Goal: Information Seeking & Learning: Check status

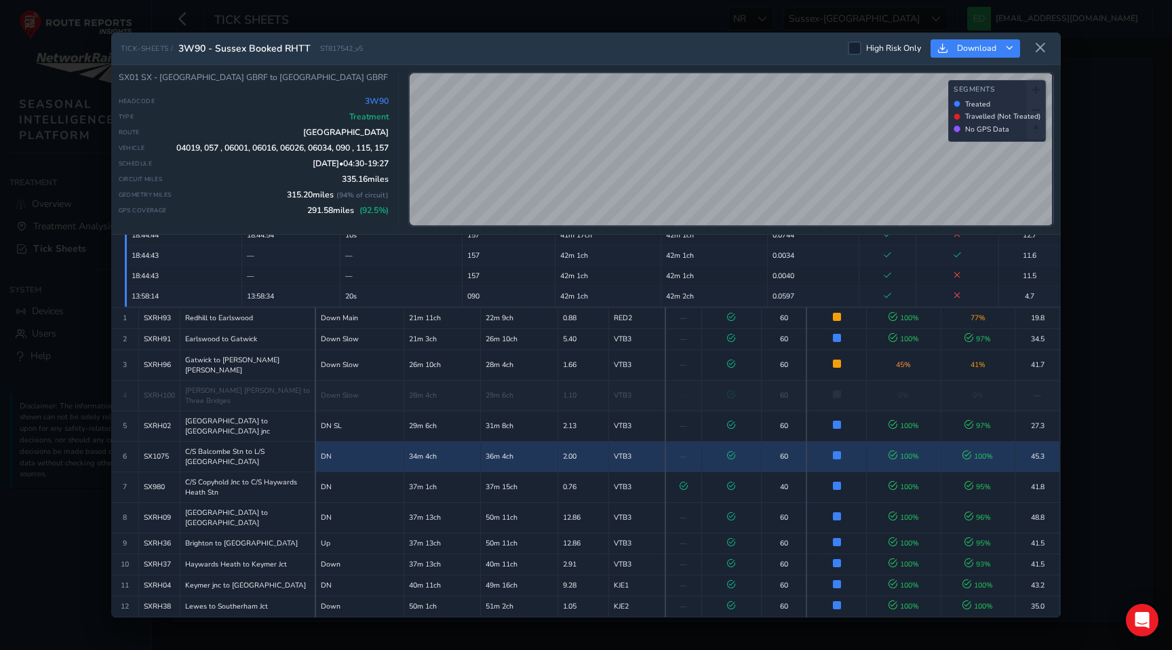
scroll to position [194, 0]
click at [543, 442] on td "36m 4ch" at bounding box center [519, 457] width 77 height 31
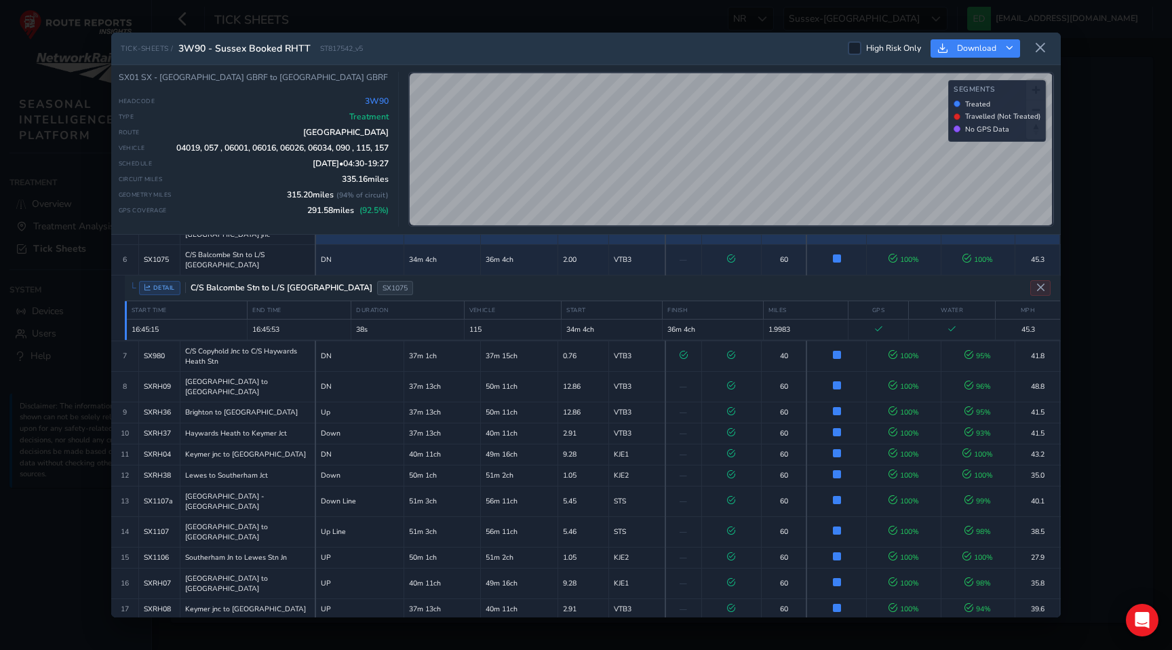
scroll to position [193, 0]
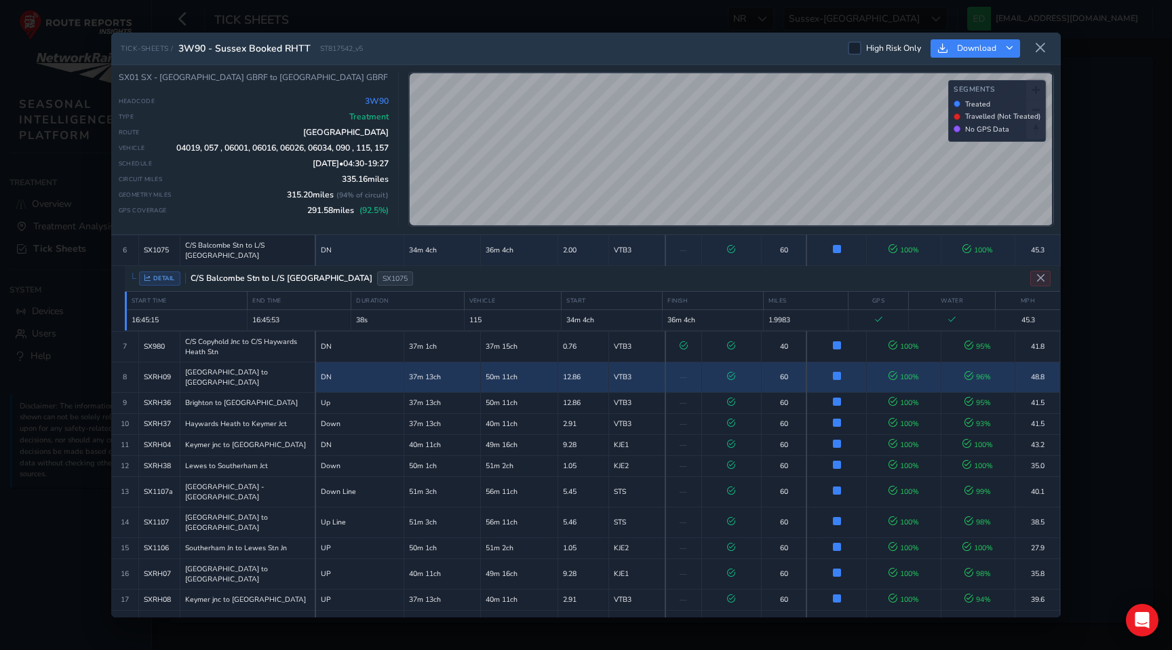
click at [575, 362] on td "12.86" at bounding box center [583, 377] width 51 height 31
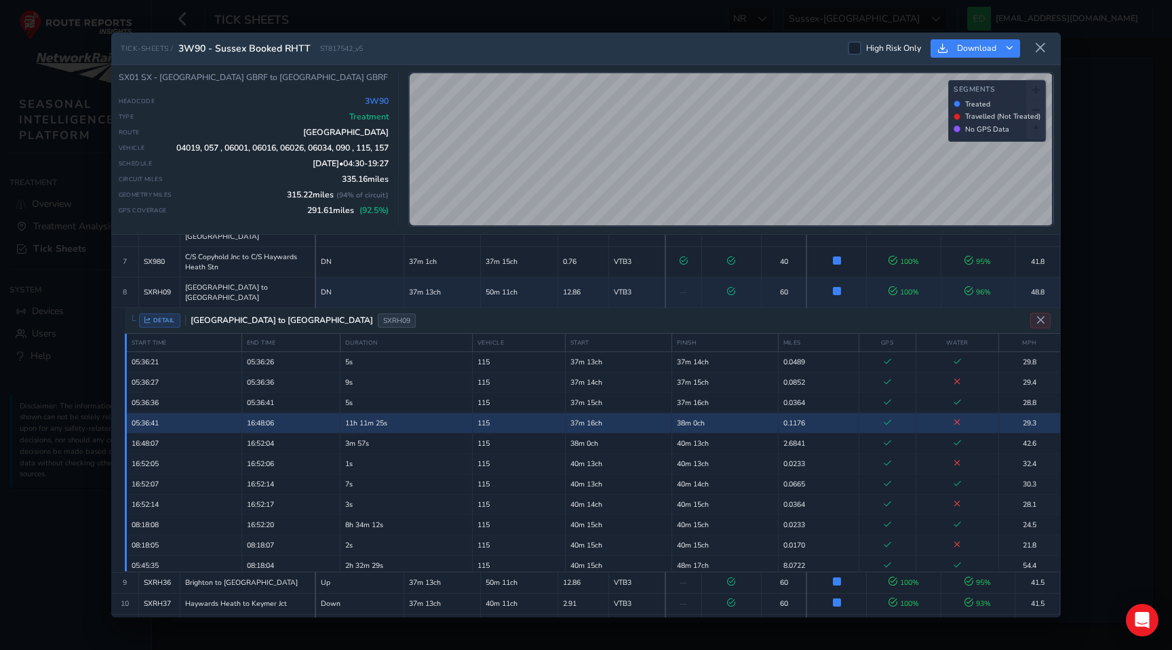
scroll to position [155, 0]
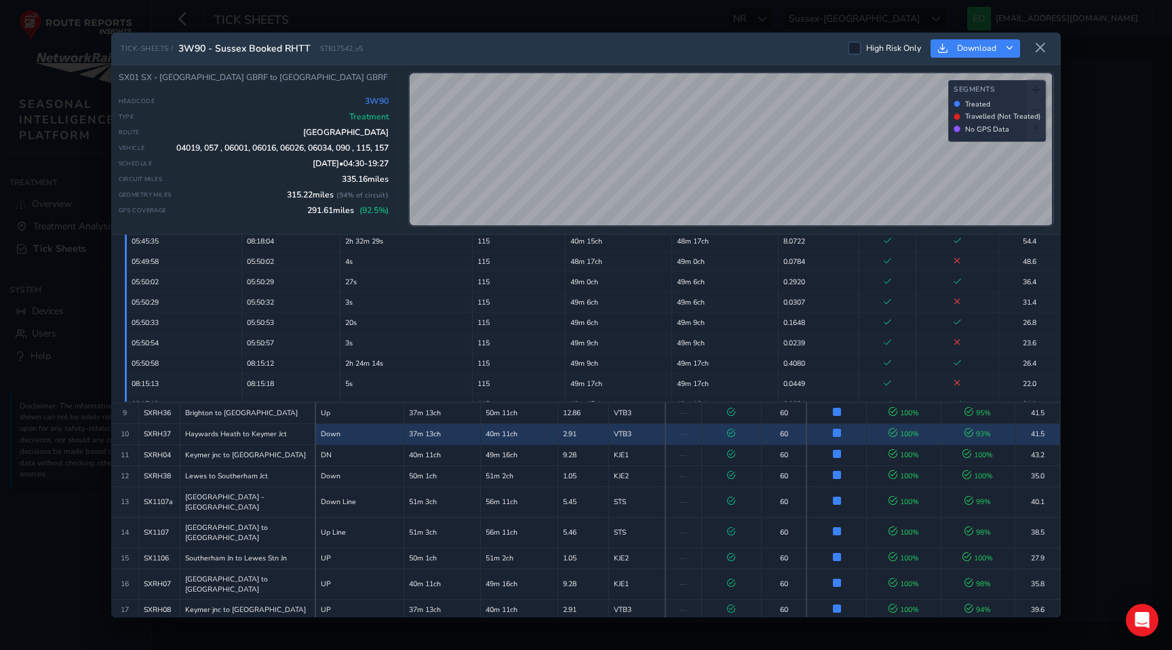
click at [471, 423] on td "37m 13ch" at bounding box center [442, 433] width 77 height 21
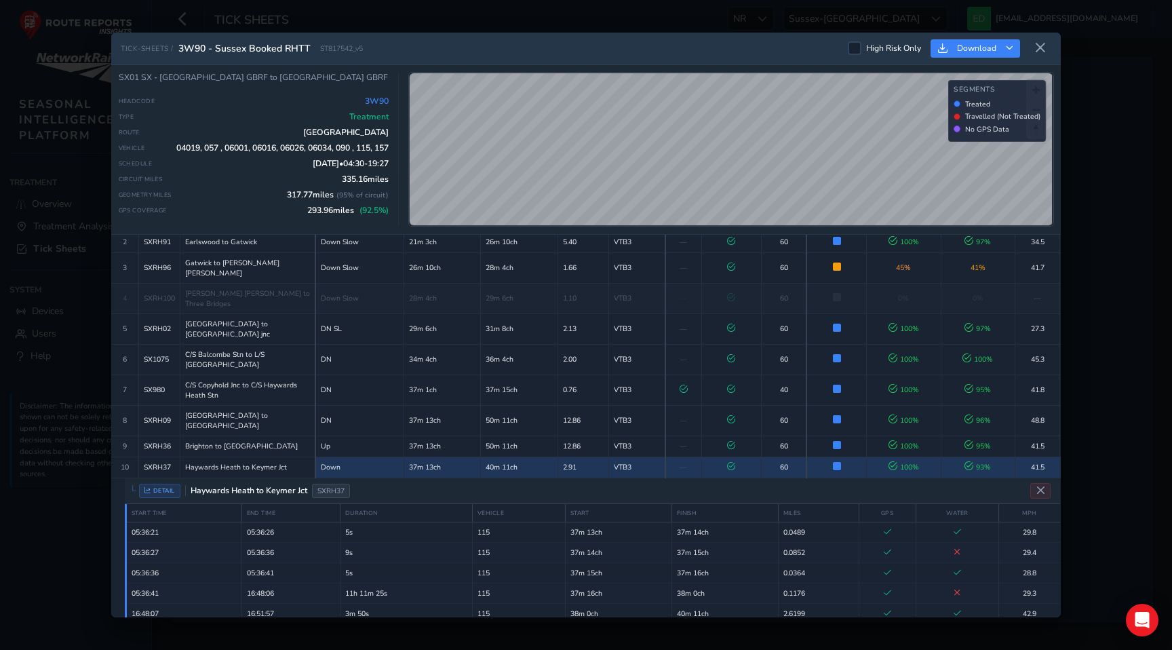
scroll to position [85, 0]
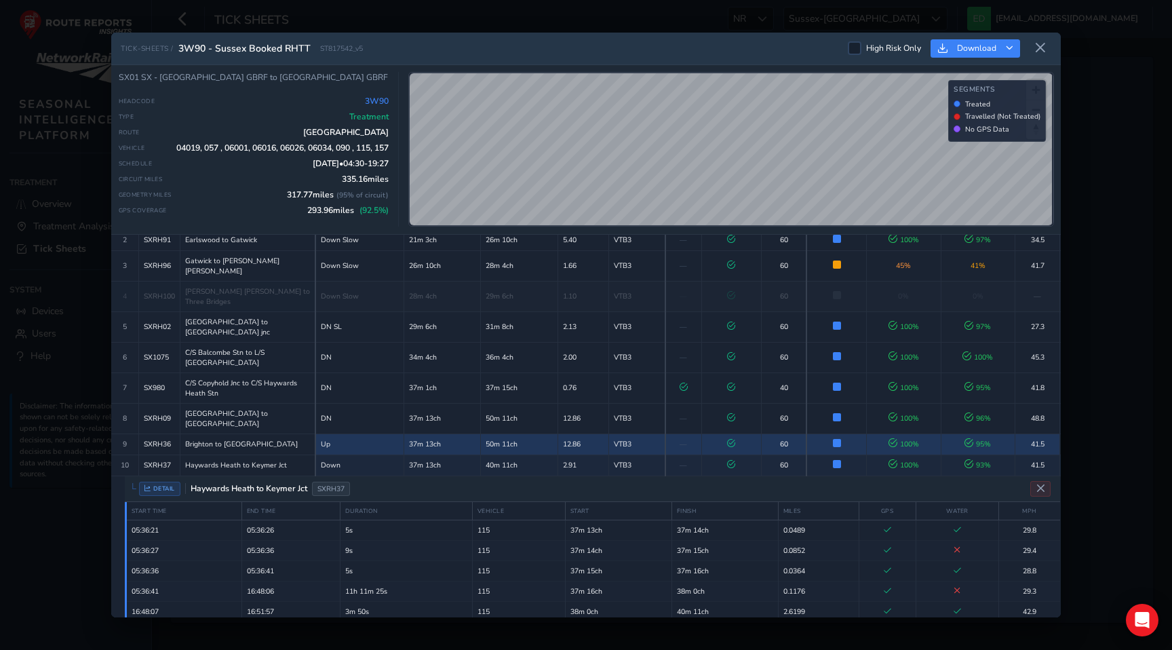
click at [358, 434] on td "Up" at bounding box center [359, 444] width 89 height 21
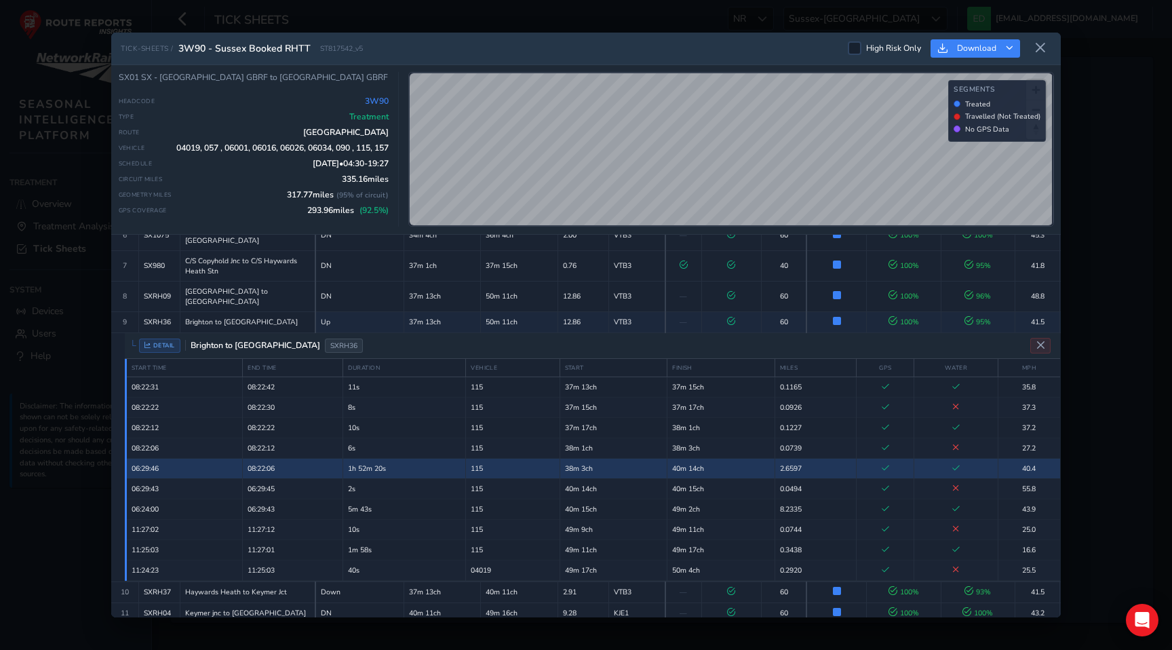
scroll to position [192, 0]
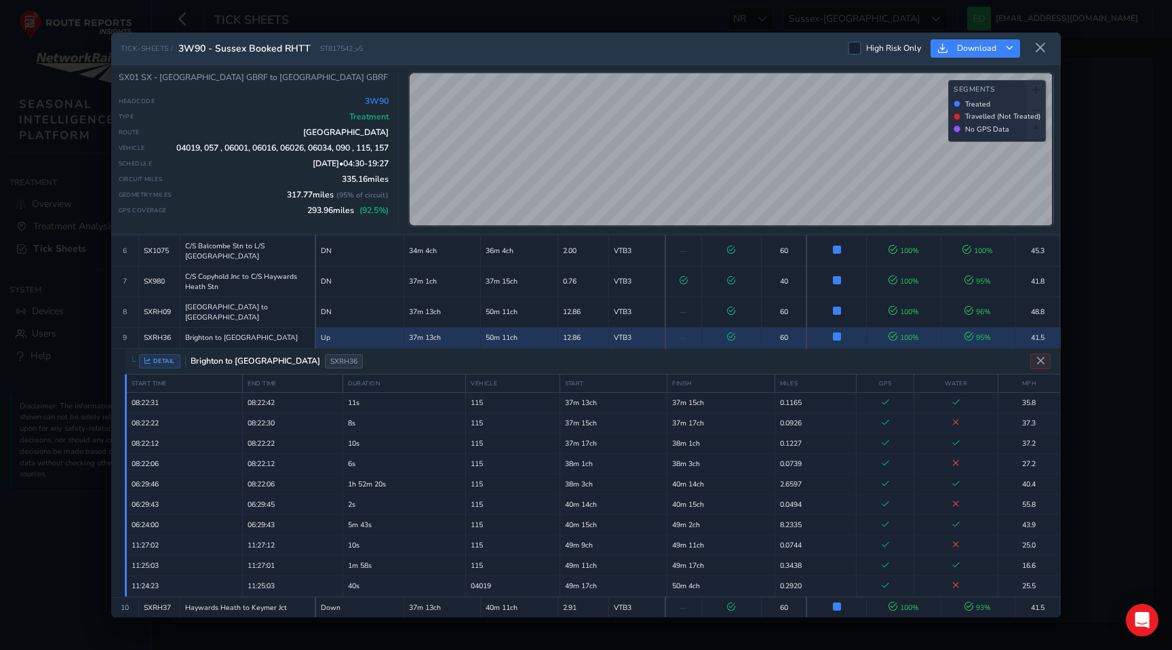
click at [368, 327] on td "Up" at bounding box center [359, 337] width 89 height 21
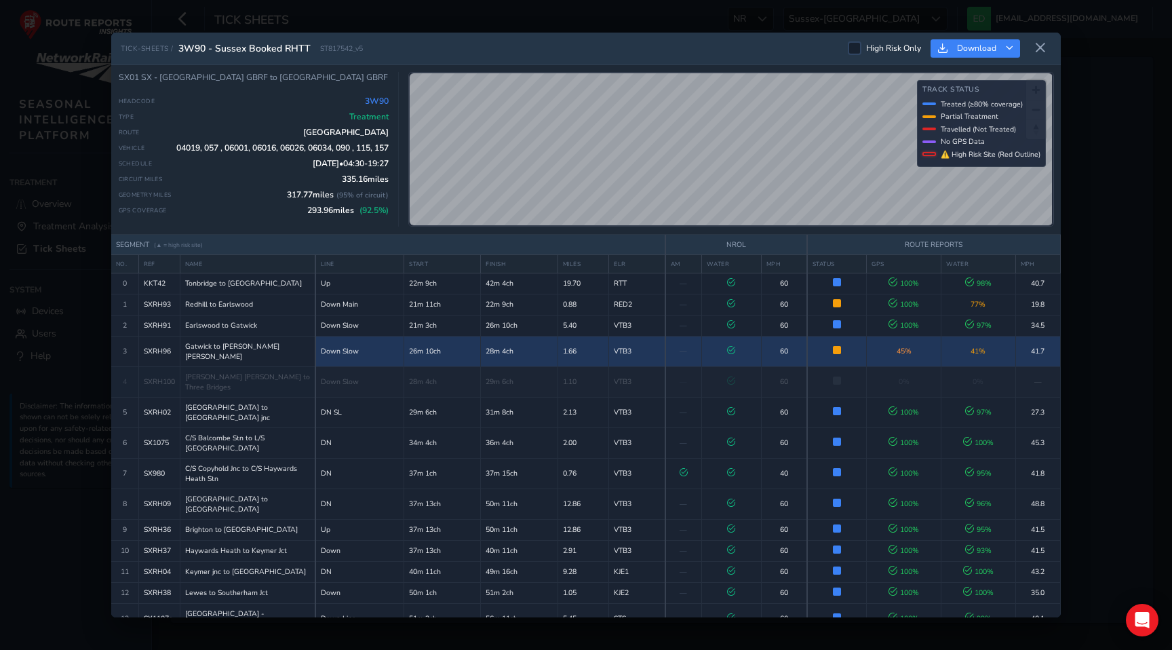
click at [691, 345] on td "—" at bounding box center [684, 351] width 37 height 31
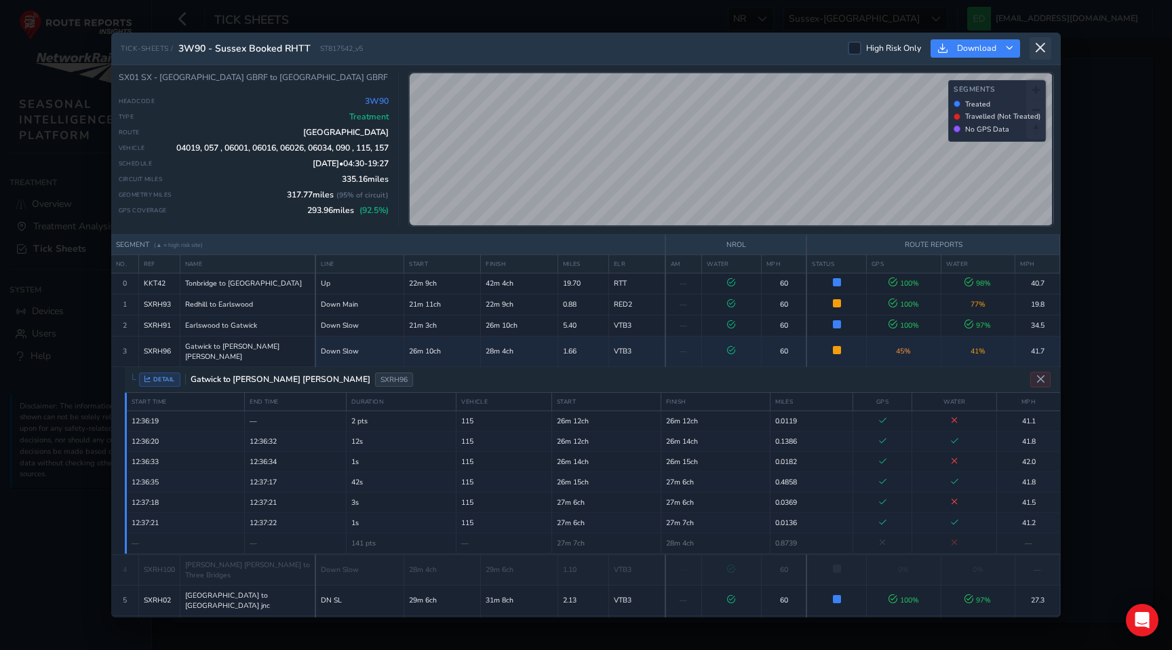
click at [1045, 47] on icon at bounding box center [1041, 48] width 12 height 12
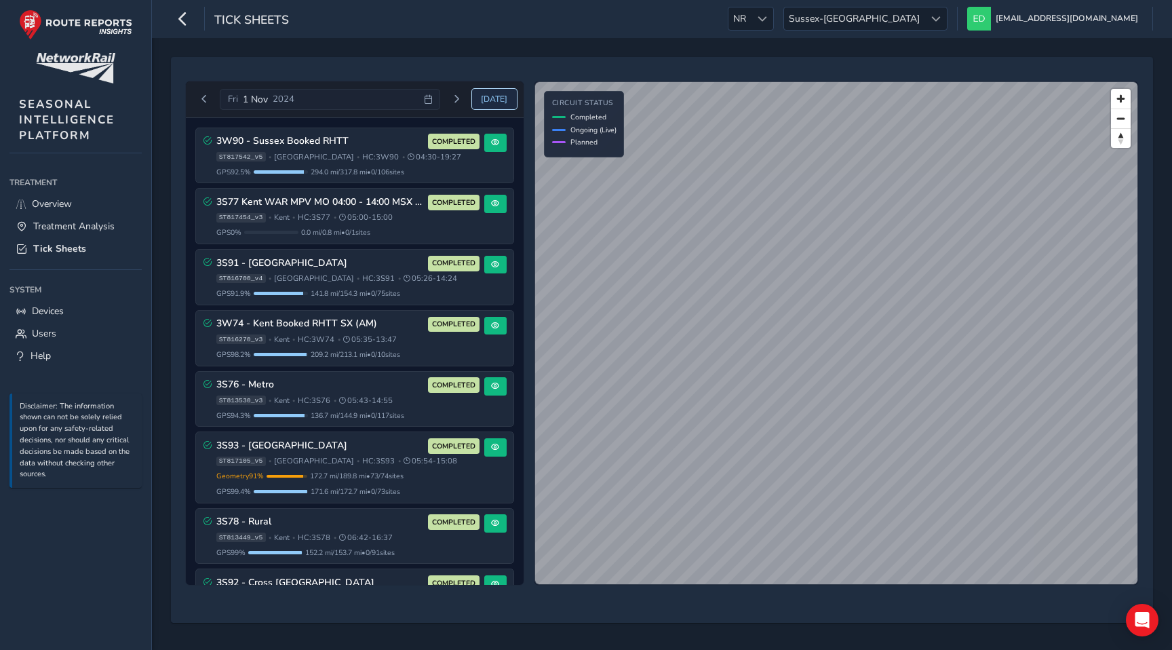
click at [501, 102] on span "[DATE]" at bounding box center [494, 99] width 26 height 11
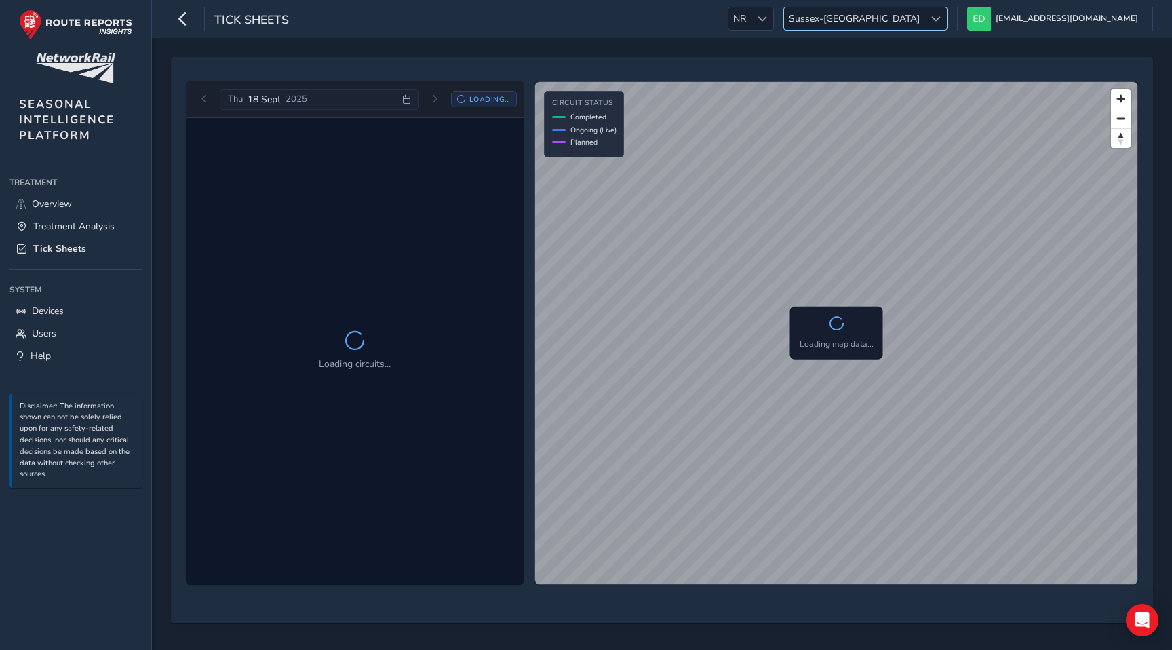
click at [925, 18] on span "Sussex-[GEOGRAPHIC_DATA]" at bounding box center [854, 18] width 140 height 22
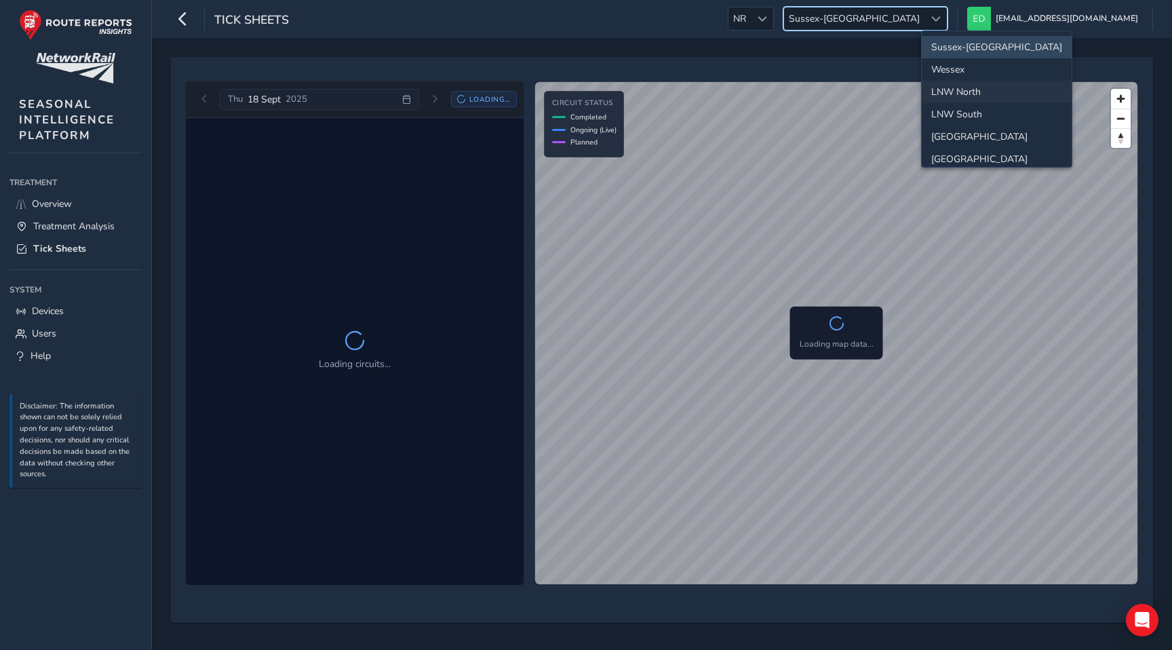
scroll to position [142, 0]
click at [956, 60] on li "[GEOGRAPHIC_DATA]" at bounding box center [997, 61] width 150 height 22
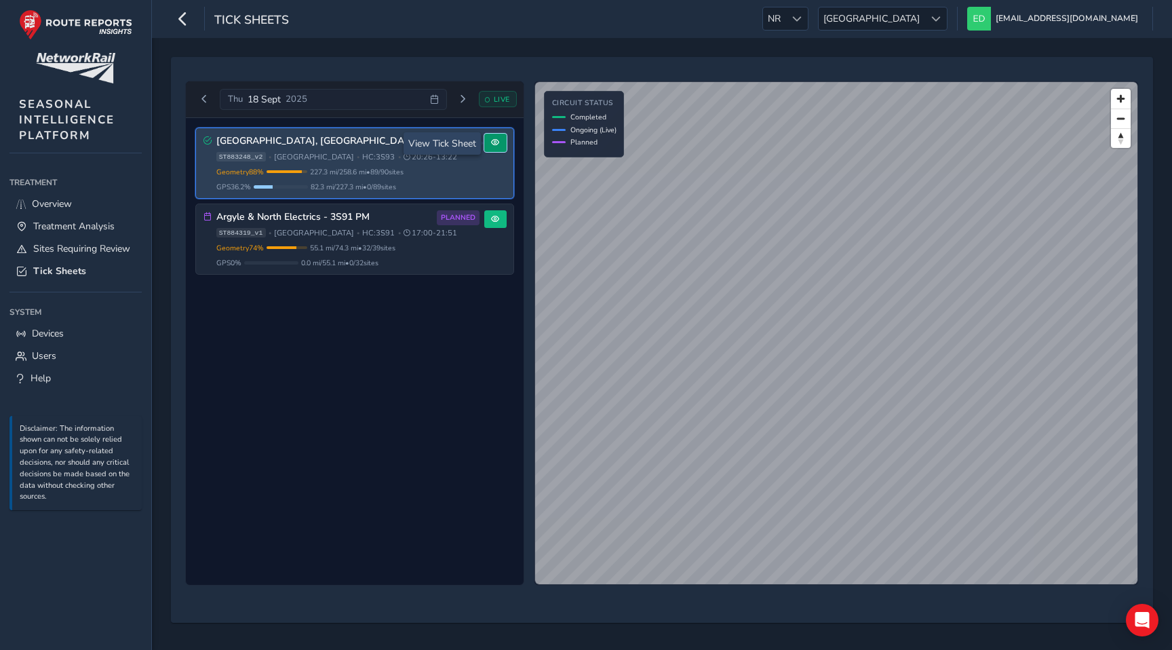
click at [490, 149] on button at bounding box center [495, 143] width 22 height 18
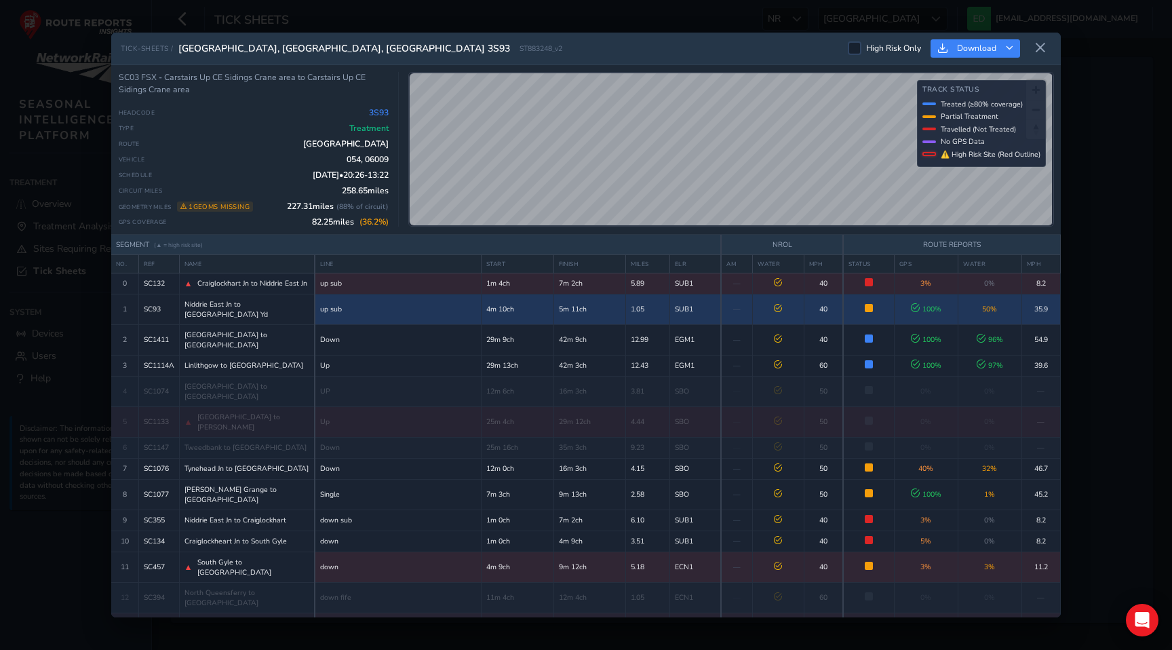
click at [495, 305] on td "4m 10ch" at bounding box center [517, 309] width 73 height 31
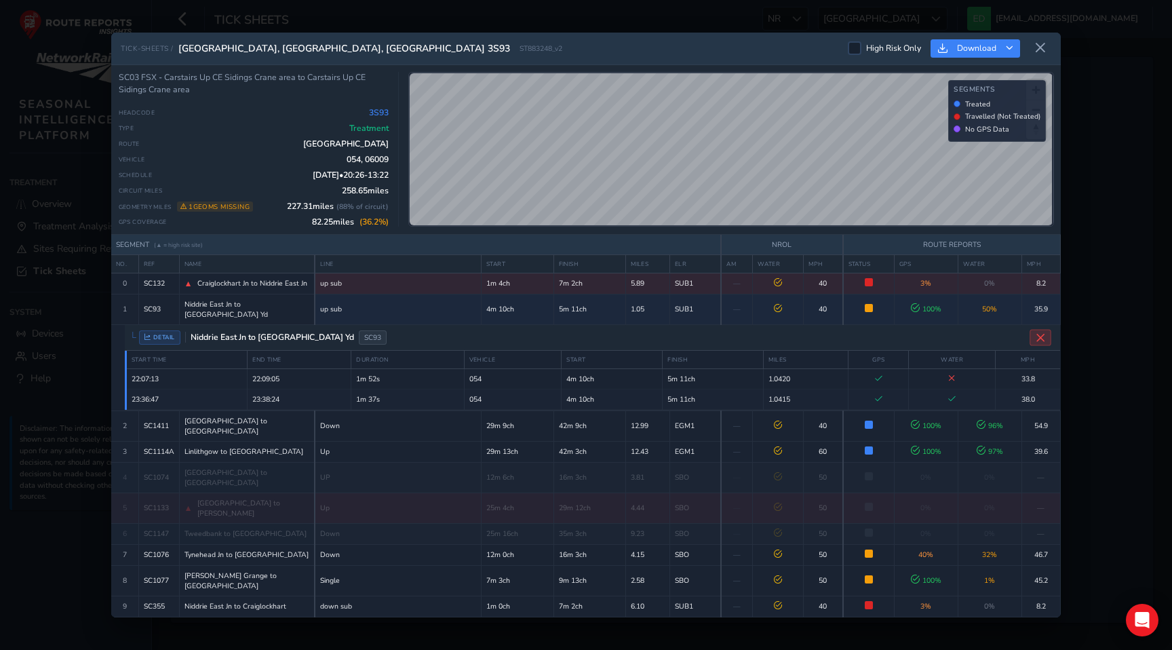
click at [1041, 332] on icon "Close detail view" at bounding box center [1041, 337] width 10 height 10
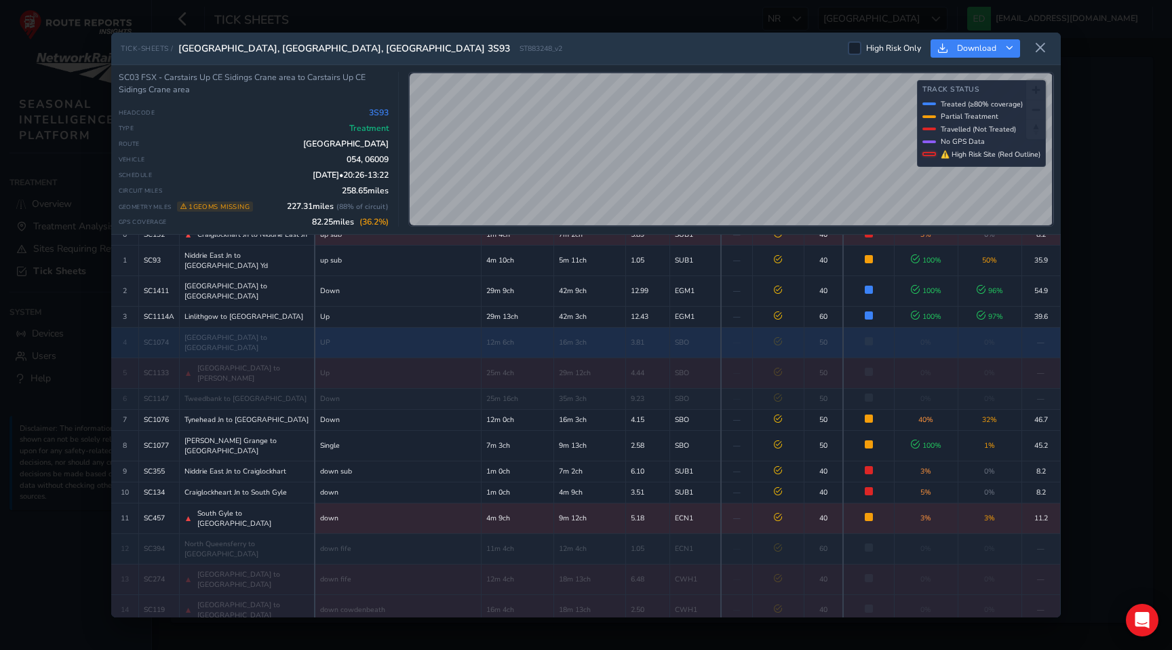
scroll to position [61, 0]
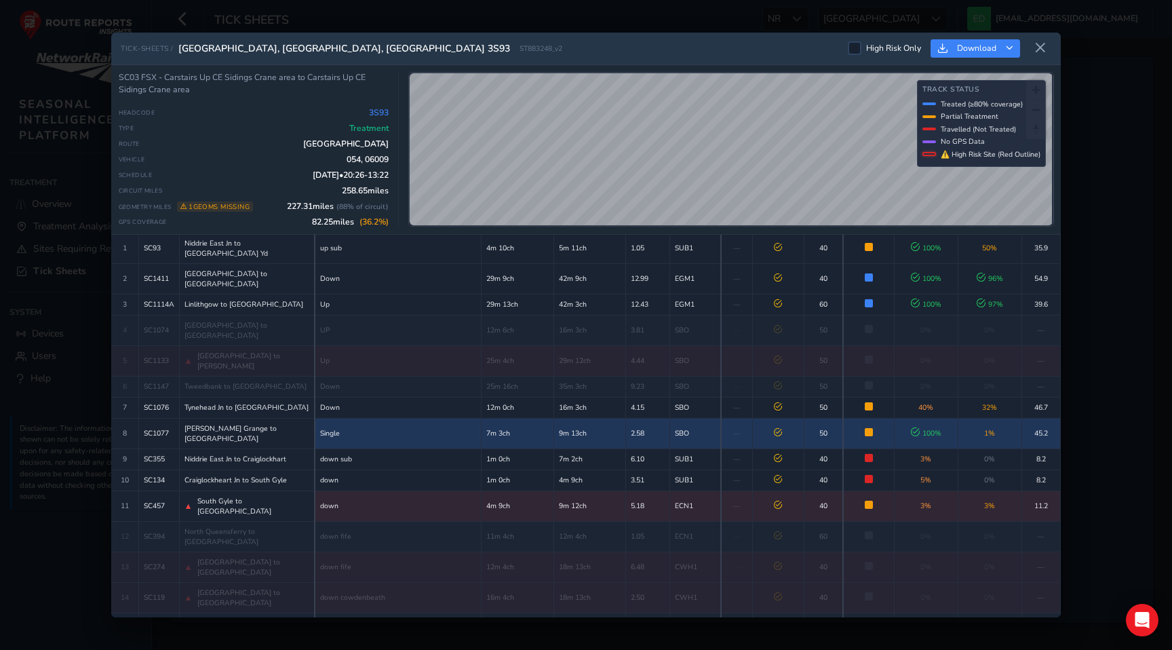
click at [878, 418] on td "Partially Treated Only 1% of track received treatment" at bounding box center [868, 433] width 51 height 31
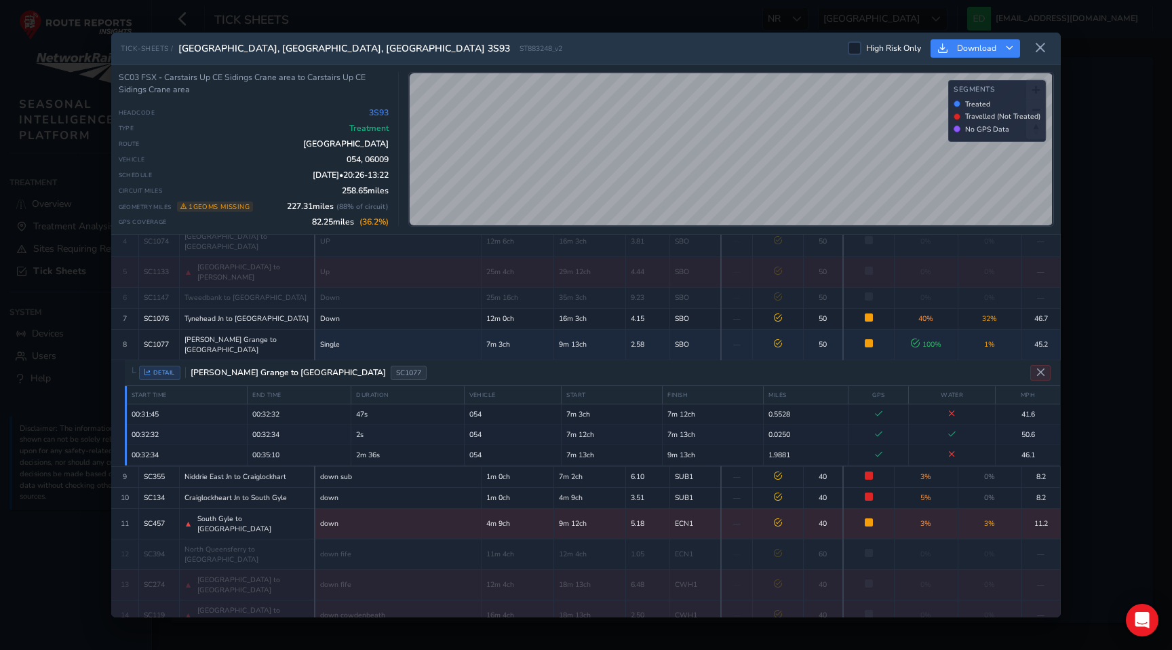
scroll to position [148, 0]
click at [1039, 42] on icon at bounding box center [1041, 48] width 12 height 12
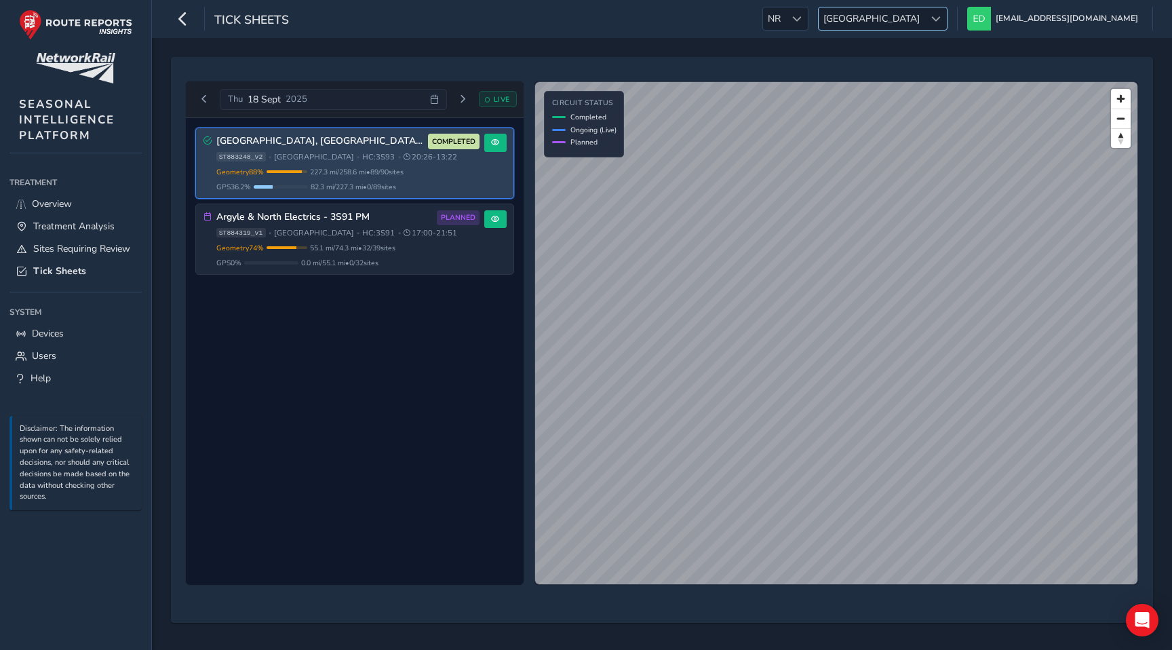
click at [925, 18] on span "[GEOGRAPHIC_DATA]" at bounding box center [872, 18] width 106 height 22
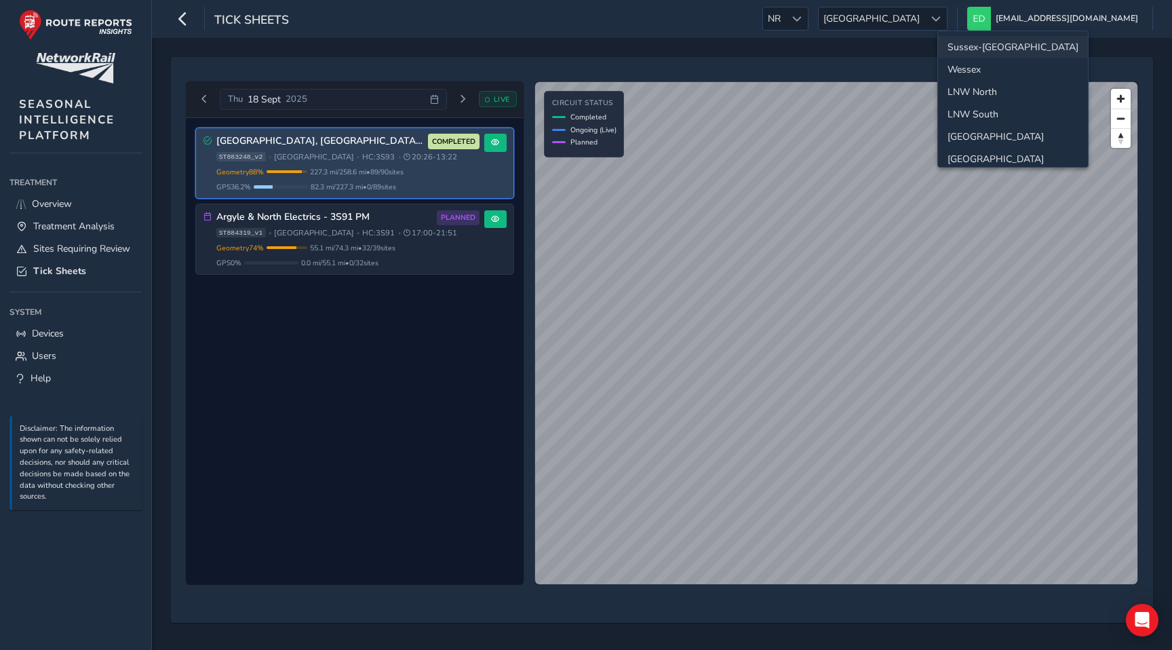
click at [988, 50] on li "Sussex-[GEOGRAPHIC_DATA]" at bounding box center [1013, 47] width 150 height 22
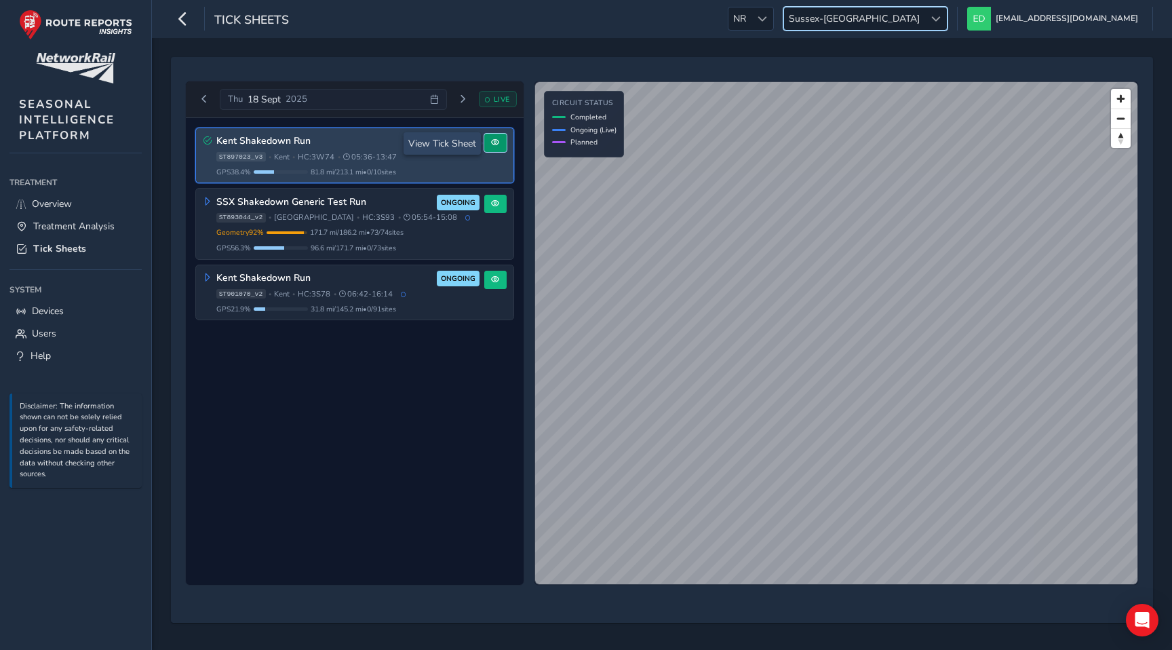
click at [497, 149] on button at bounding box center [495, 143] width 22 height 18
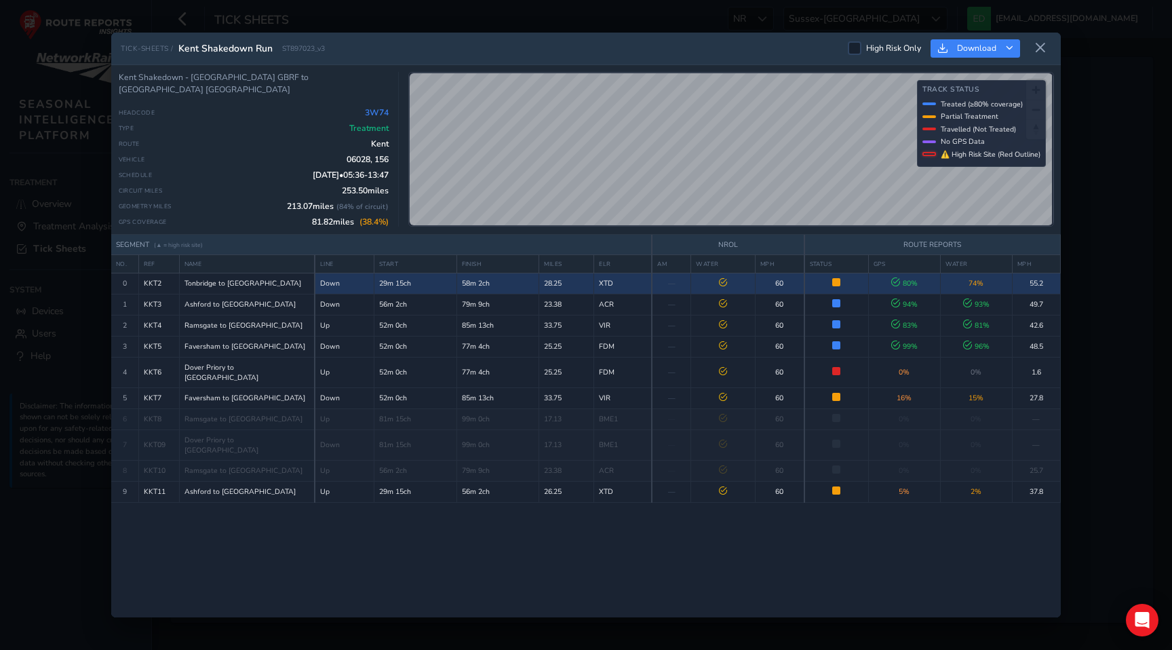
click at [535, 285] on td "58m 2ch" at bounding box center [498, 283] width 83 height 21
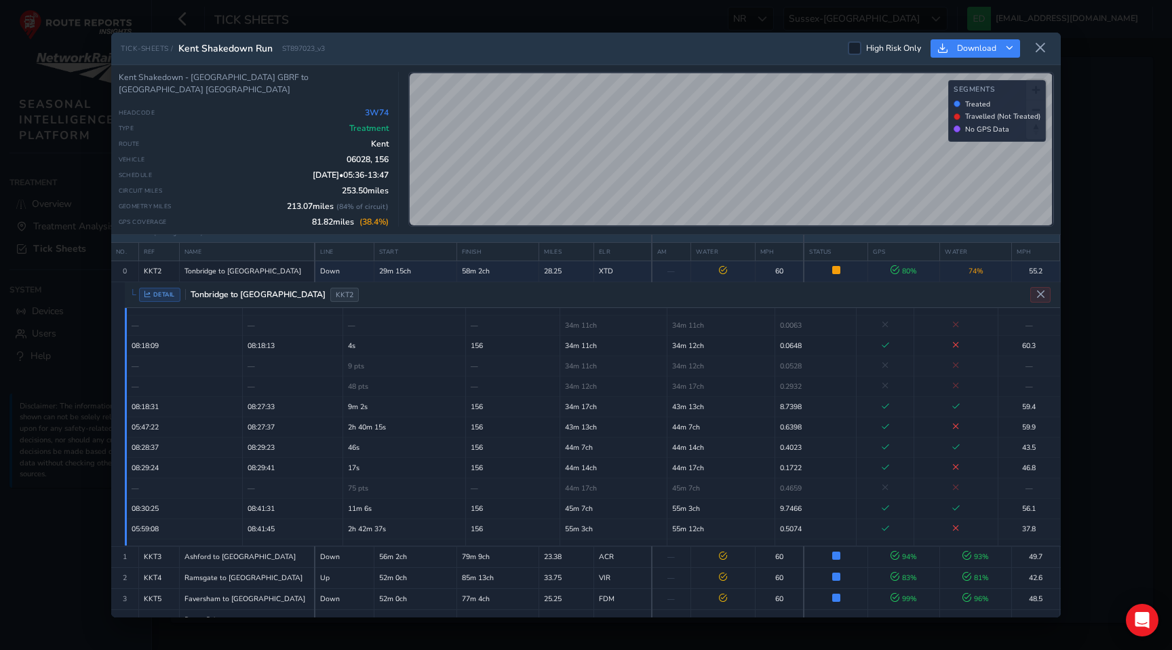
scroll to position [106, 0]
click at [1042, 52] on icon at bounding box center [1041, 48] width 12 height 12
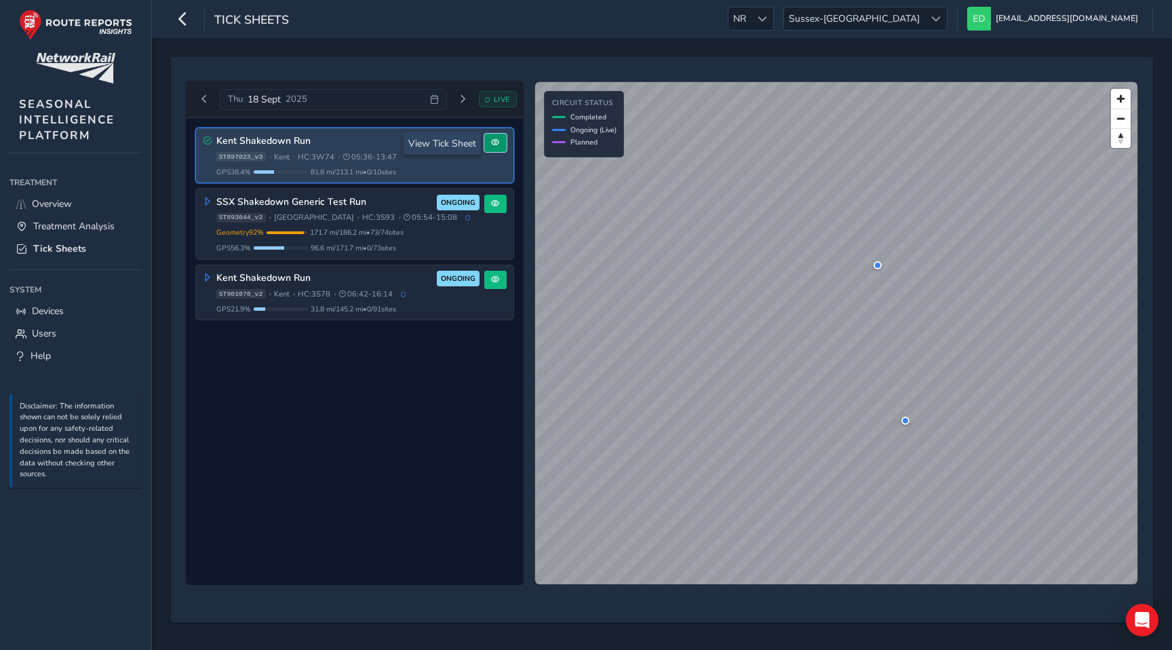
click at [501, 136] on button at bounding box center [495, 143] width 22 height 18
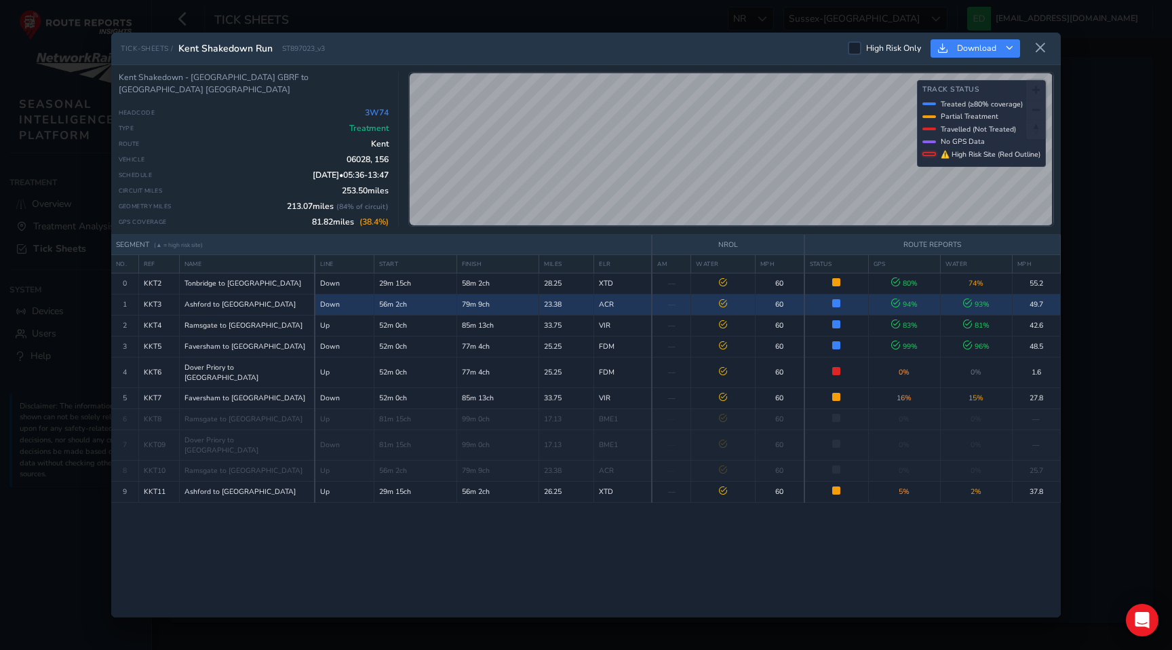
click at [572, 301] on td "23.38" at bounding box center [566, 304] width 55 height 21
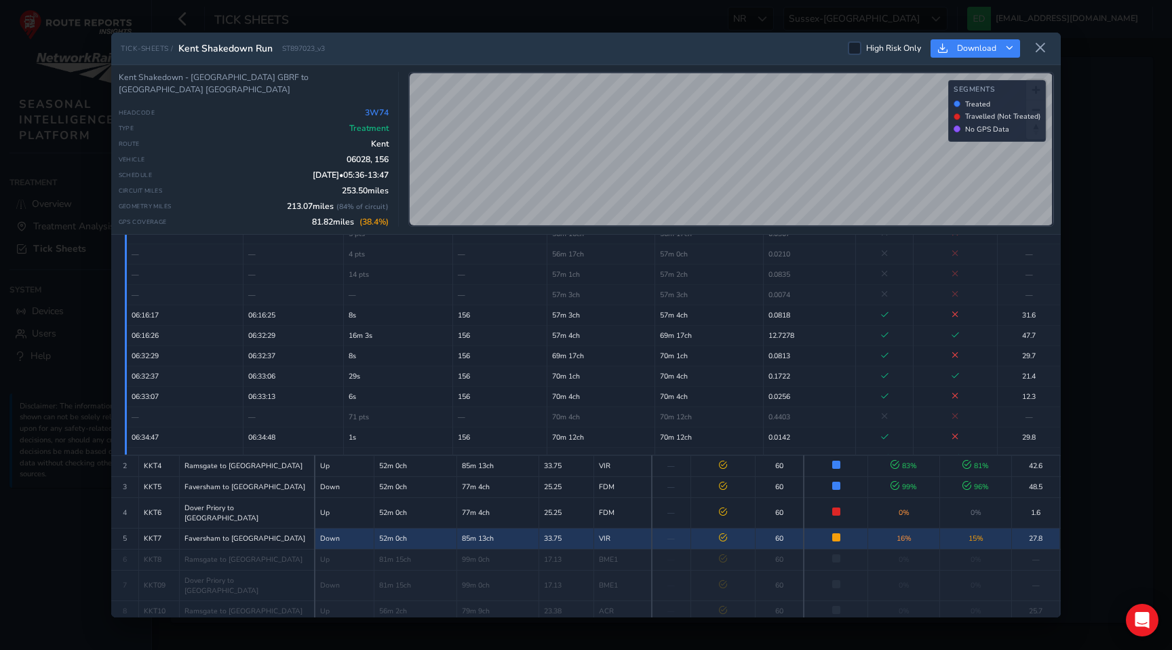
scroll to position [128, 0]
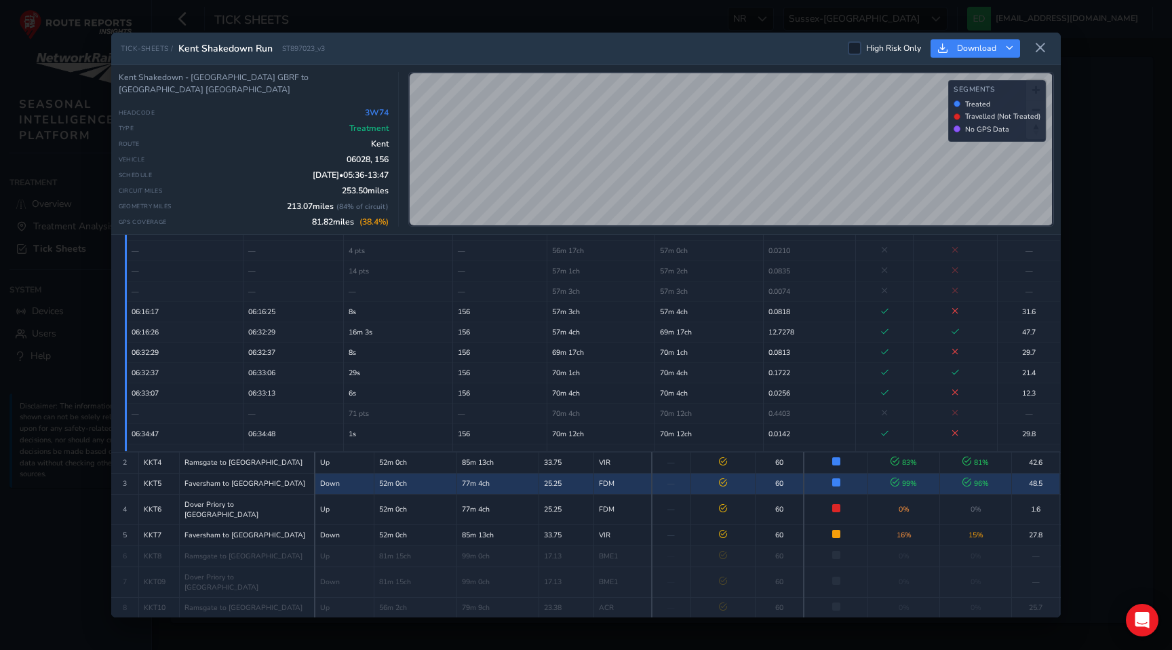
click at [716, 480] on td at bounding box center [723, 483] width 64 height 21
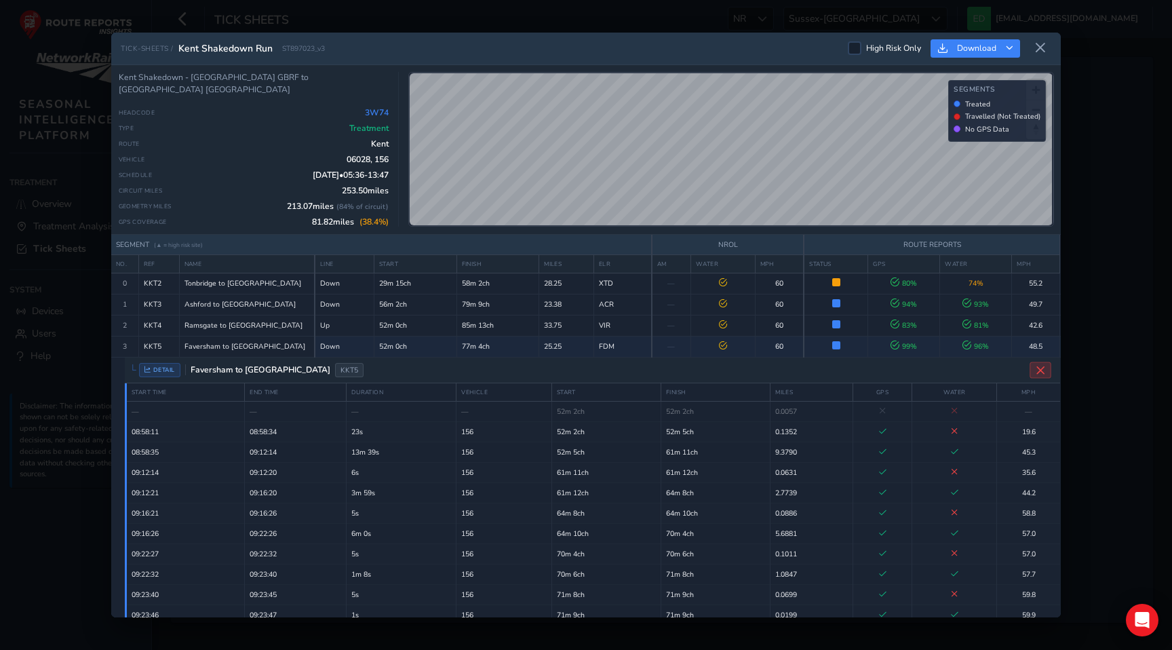
click at [1041, 368] on icon "Close detail view" at bounding box center [1041, 370] width 10 height 10
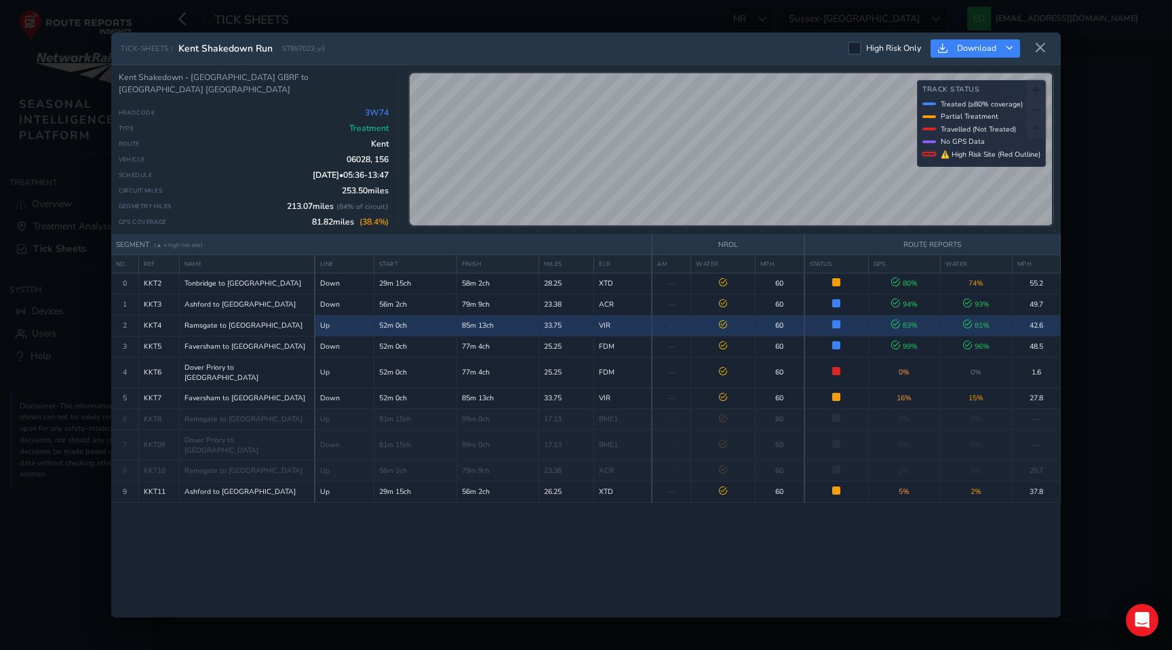
click at [737, 332] on td at bounding box center [723, 325] width 64 height 21
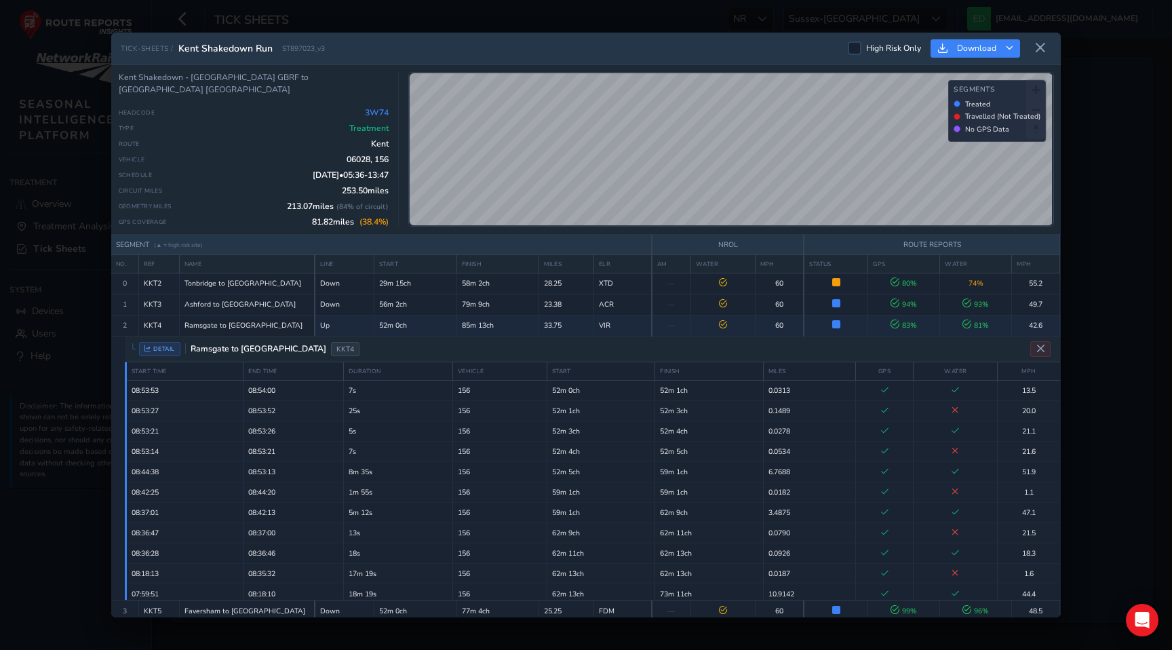
click at [499, 18] on div "TICK-SHEETS / Kent Shakedown Run ST897023_v3 High Risk Only Download Kent Shake…" at bounding box center [586, 325] width 1172 height 650
click at [1046, 45] on icon at bounding box center [1041, 48] width 12 height 12
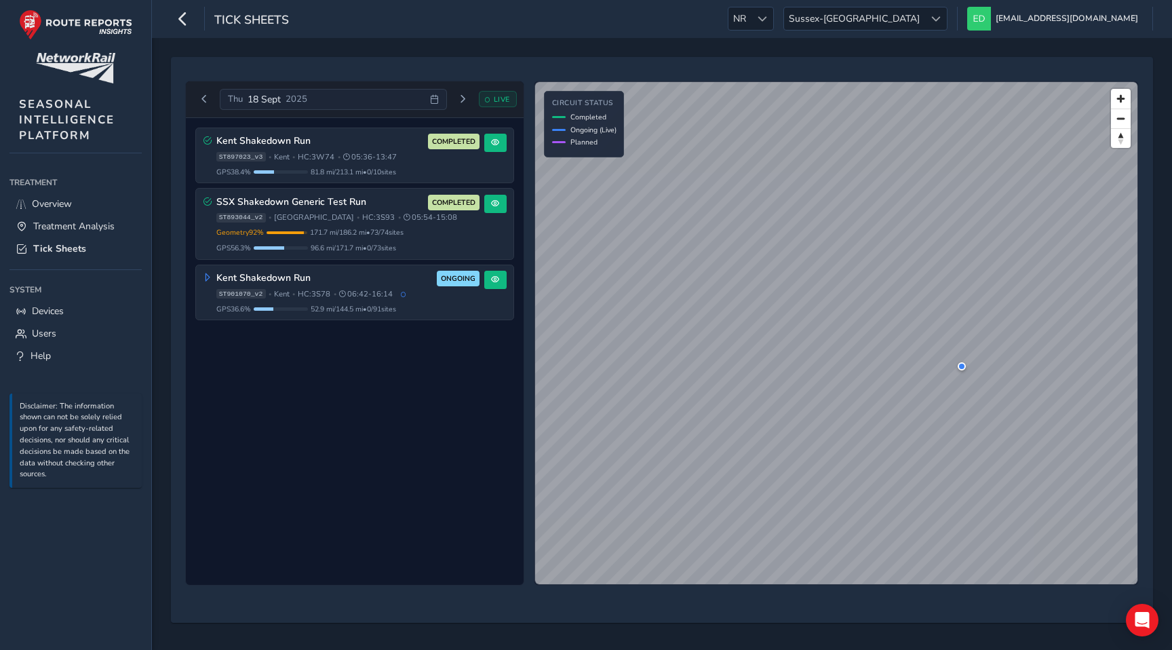
click at [434, 101] on icon at bounding box center [434, 99] width 9 height 9
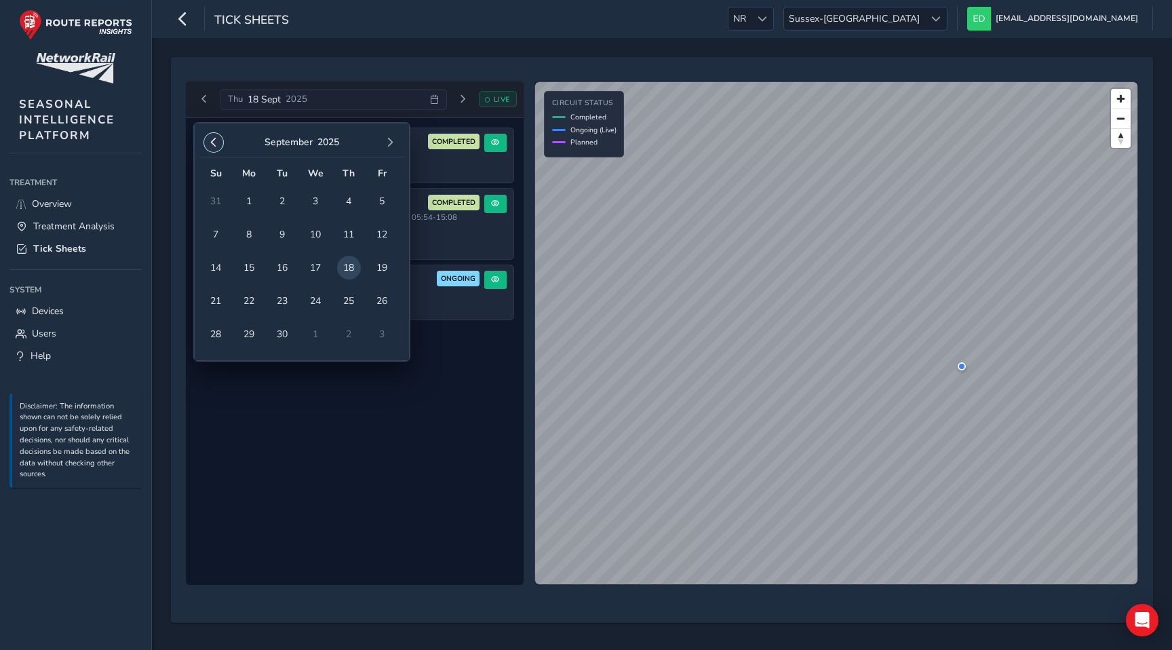
click at [204, 138] on button "button" at bounding box center [213, 142] width 19 height 19
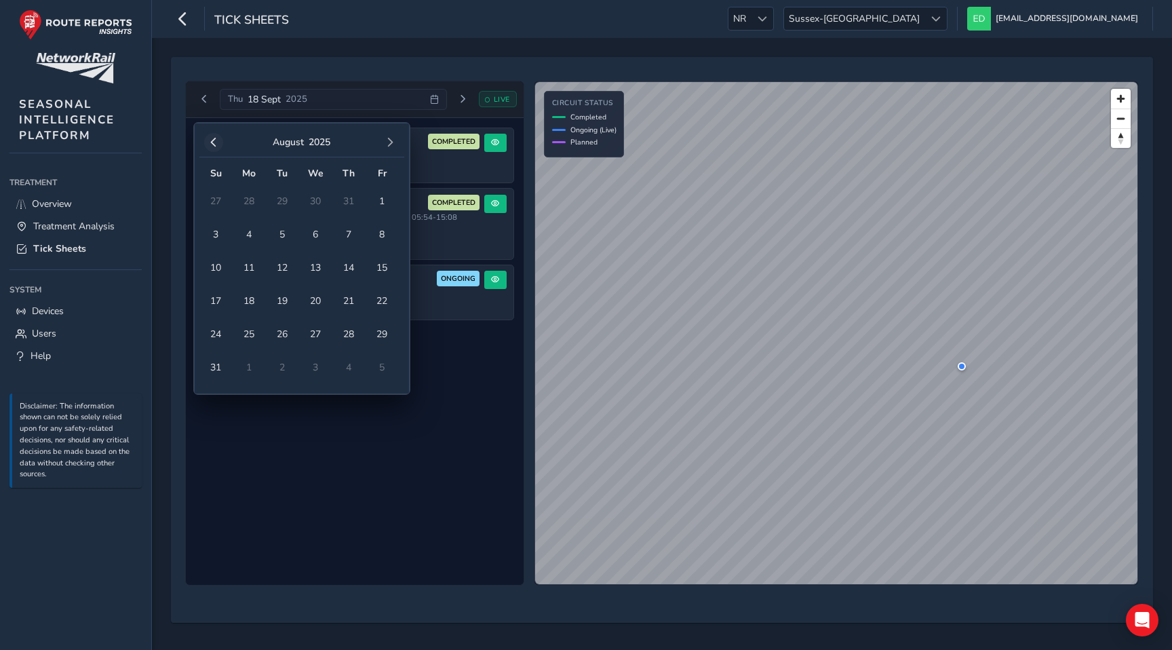
click at [209, 138] on span "button" at bounding box center [213, 142] width 9 height 9
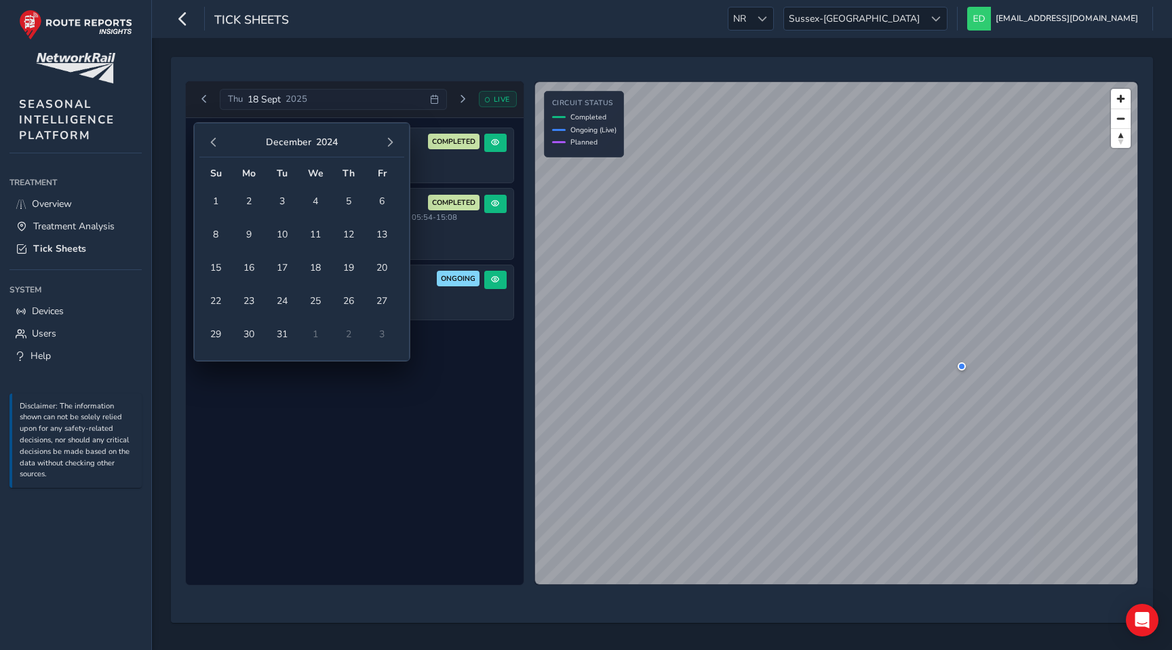
click at [209, 138] on span "button" at bounding box center [213, 142] width 9 height 9
click at [392, 142] on span "button" at bounding box center [389, 142] width 9 height 9
click at [286, 236] on span "5" at bounding box center [283, 235] width 24 height 24
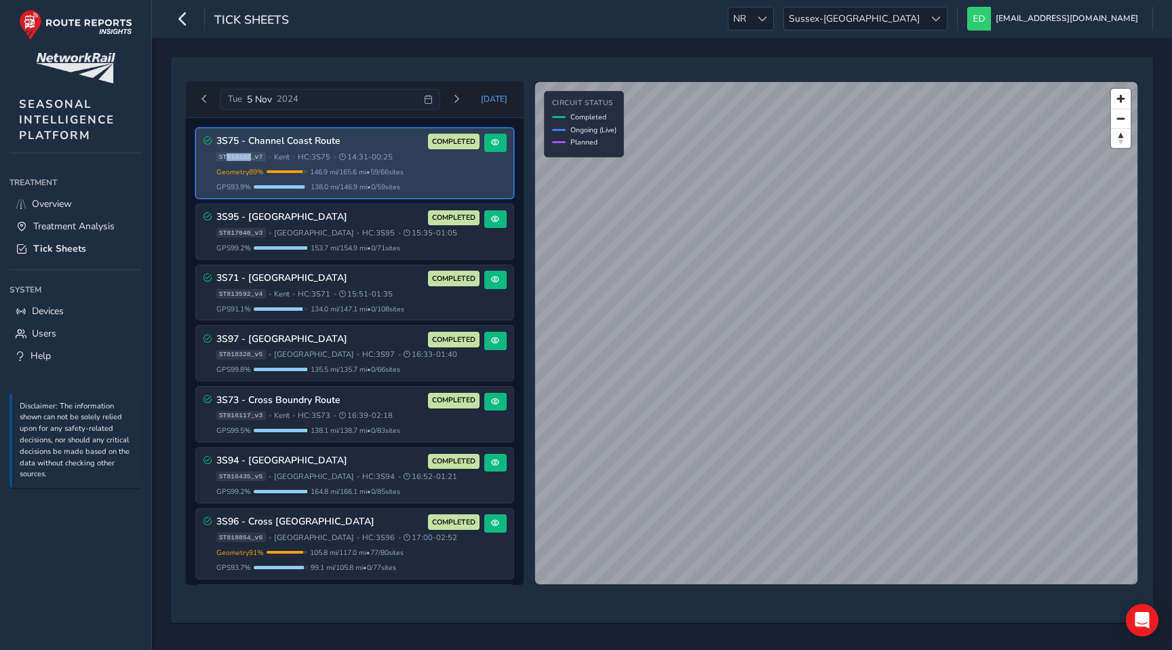
drag, startPoint x: 251, startPoint y: 159, endPoint x: 228, endPoint y: 159, distance: 23.1
click at [228, 159] on span "ST816182_v7" at bounding box center [241, 156] width 50 height 9
copy span "816182"
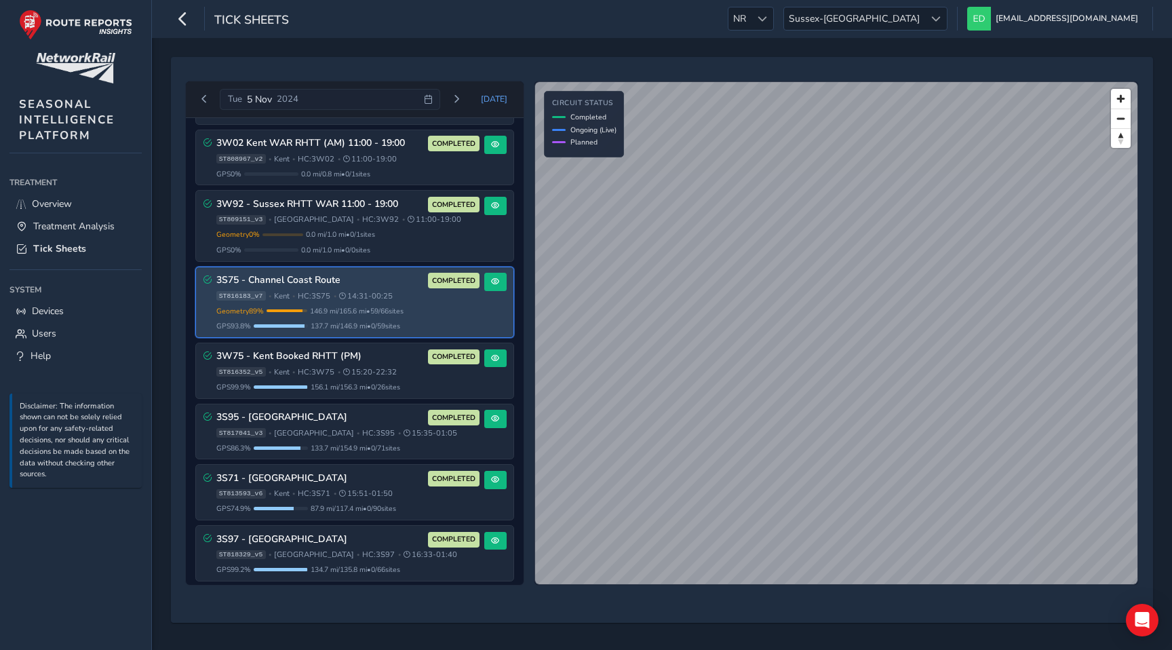
scroll to position [1309, 0]
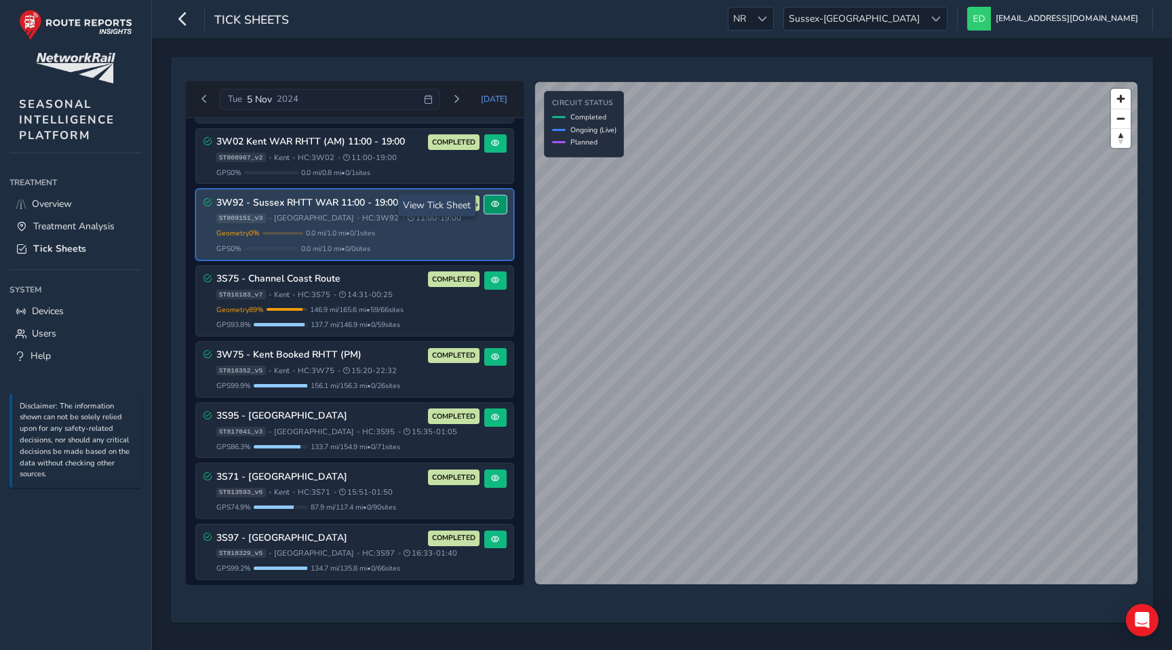
click at [484, 197] on button at bounding box center [495, 204] width 22 height 18
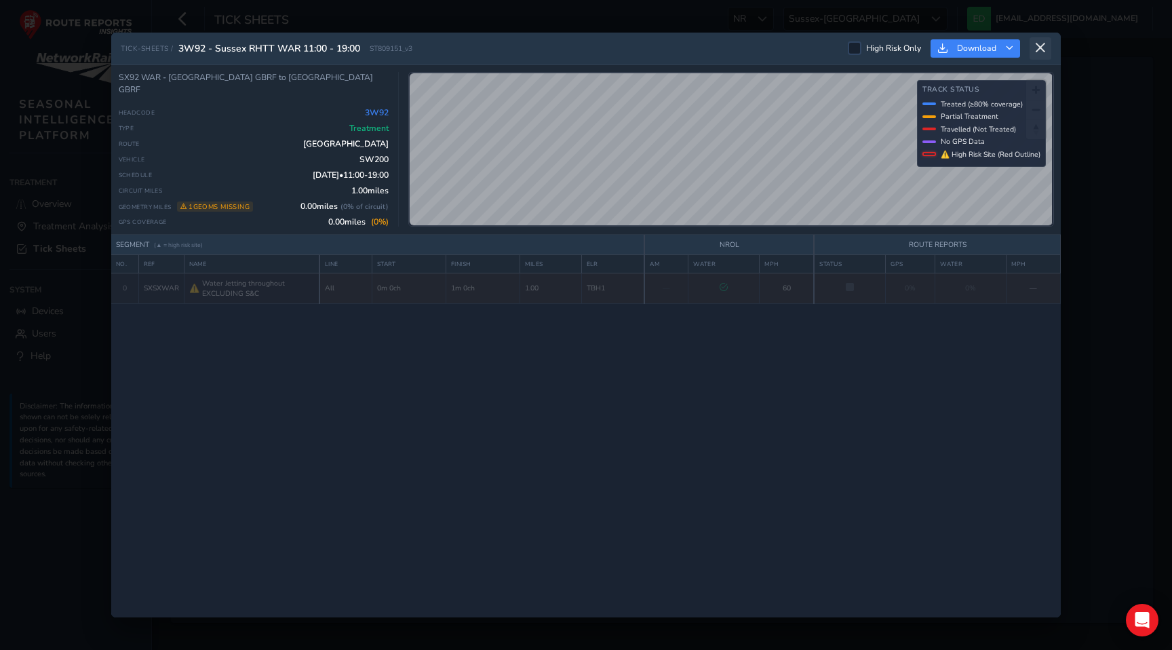
click at [1043, 43] on icon at bounding box center [1041, 48] width 12 height 12
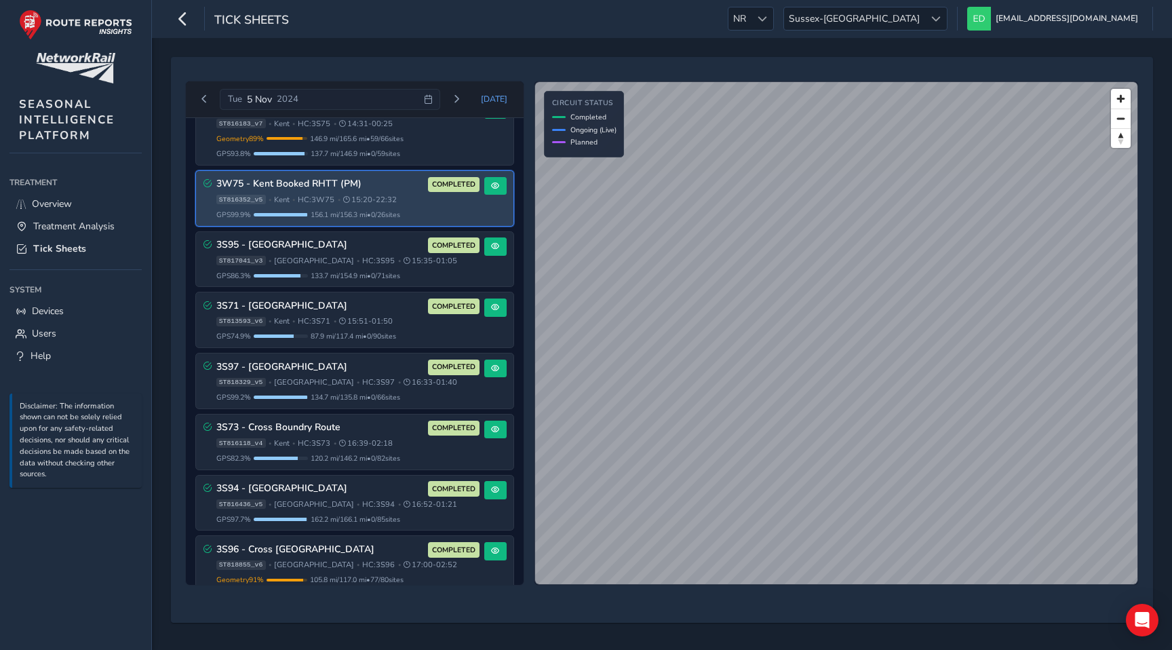
scroll to position [1714, 0]
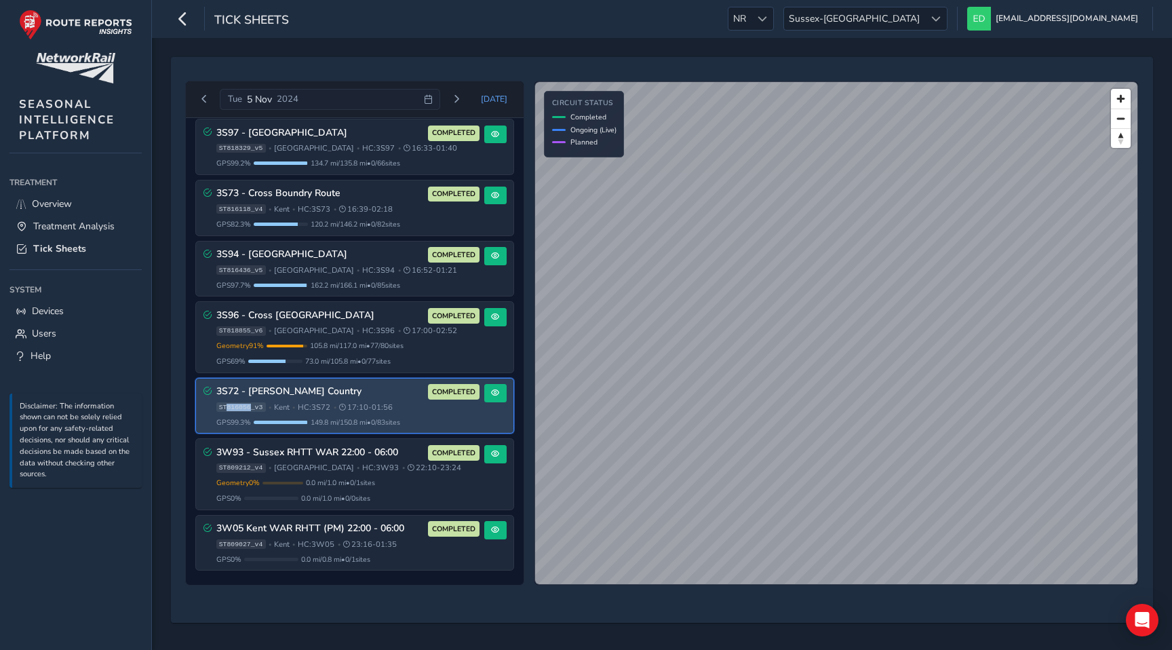
drag, startPoint x: 227, startPoint y: 407, endPoint x: 250, endPoint y: 405, distance: 22.5
click at [250, 405] on span "ST816056_v3" at bounding box center [241, 406] width 50 height 9
copy span "816056"
